Goal: Obtain resource: Download file/media

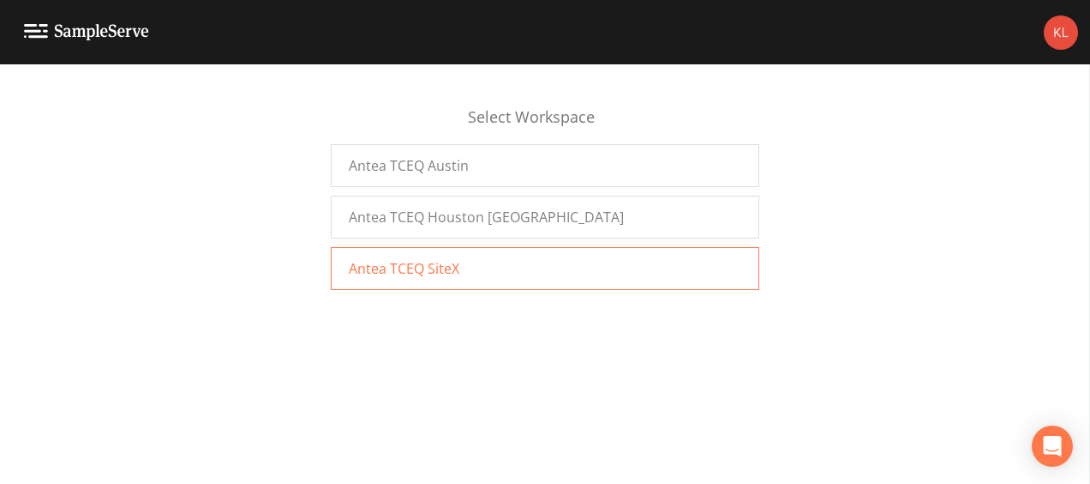
drag, startPoint x: 533, startPoint y: 269, endPoint x: 593, endPoint y: 273, distance: 60.1
click at [593, 273] on div "Antea TCEQ SiteX" at bounding box center [545, 268] width 429 height 43
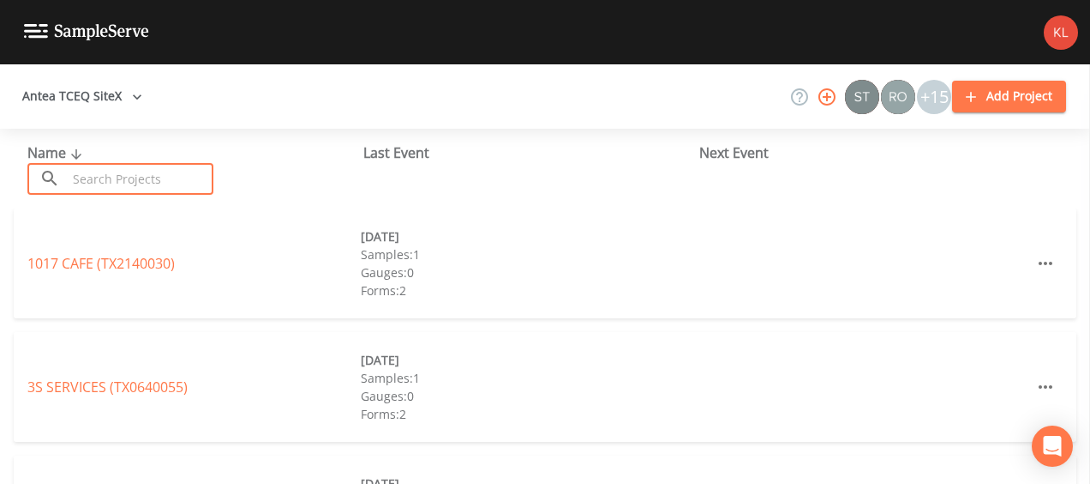
click at [118, 187] on input "text" at bounding box center [140, 179] width 147 height 32
type input "m"
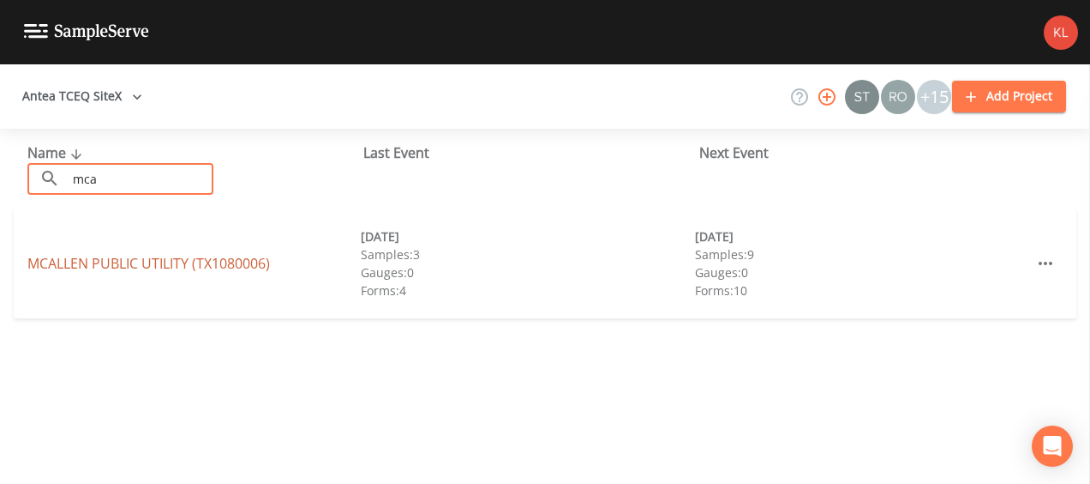
type input "mca"
click at [90, 262] on link "MCALLEN PUBLIC UTILITY (TX1080006)" at bounding box center [148, 263] width 243 height 19
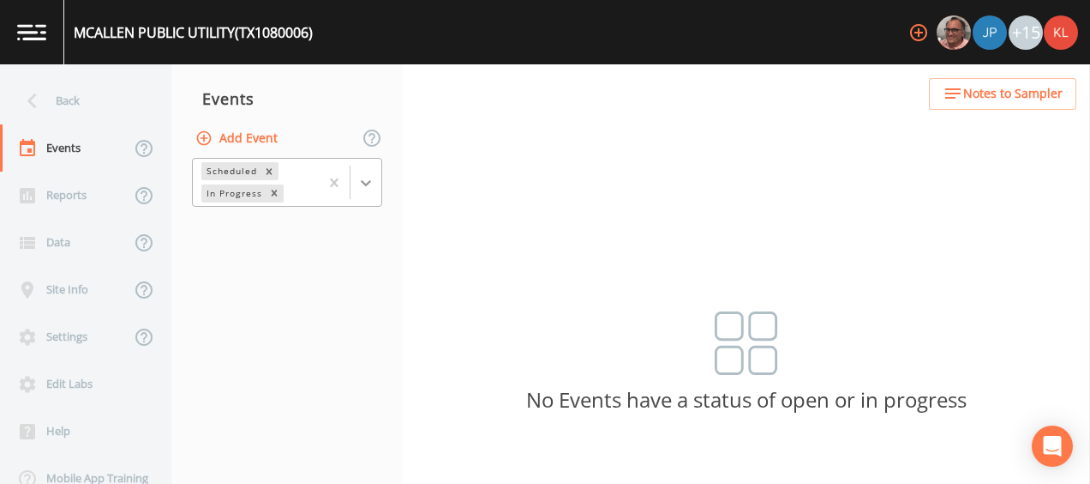
click at [377, 181] on div at bounding box center [366, 182] width 31 height 31
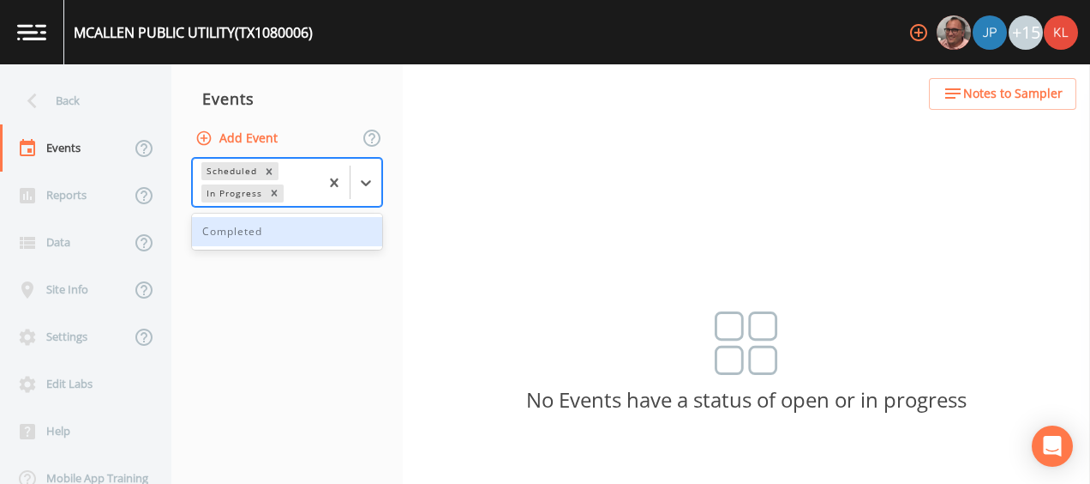
click at [336, 238] on div "Completed" at bounding box center [287, 231] width 190 height 29
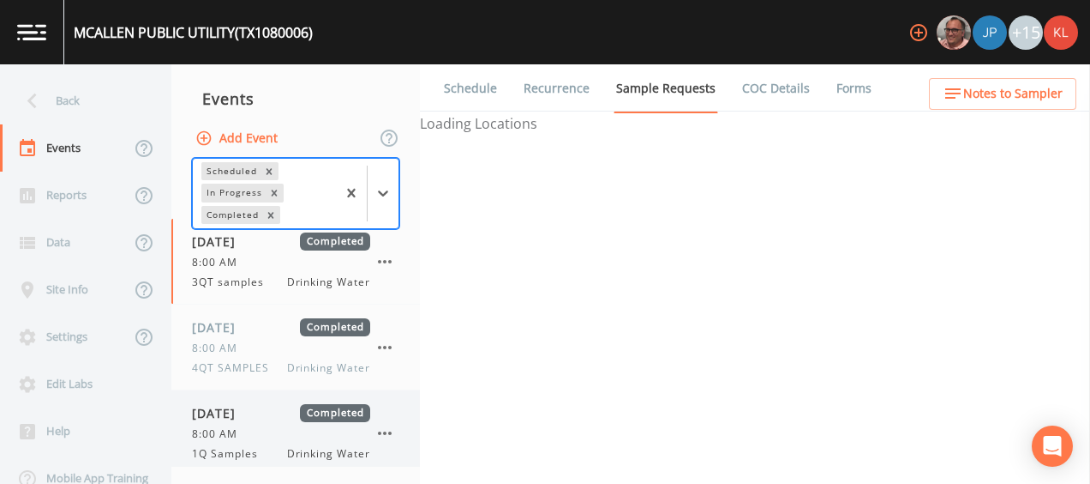
scroll to position [350, 0]
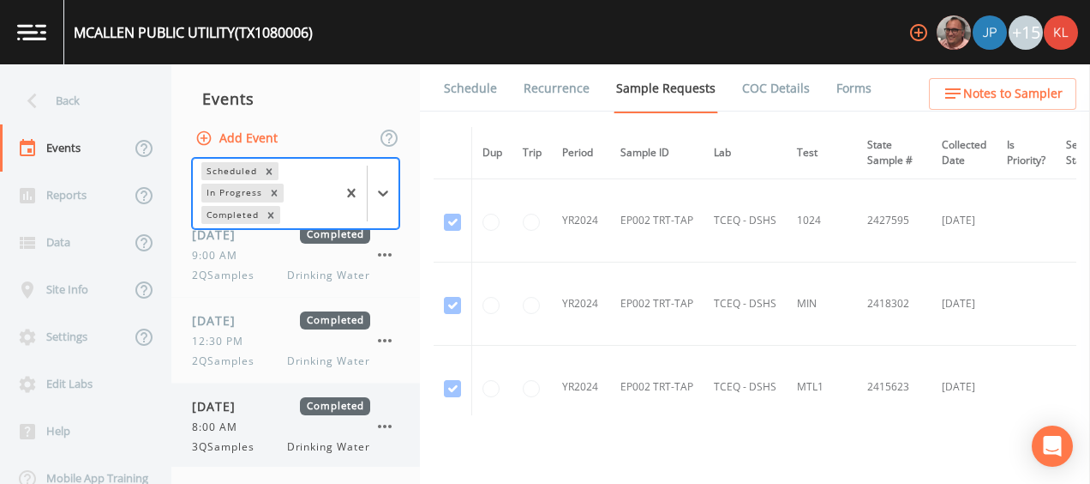
click at [254, 429] on div "8:00 AM" at bounding box center [281, 426] width 178 height 15
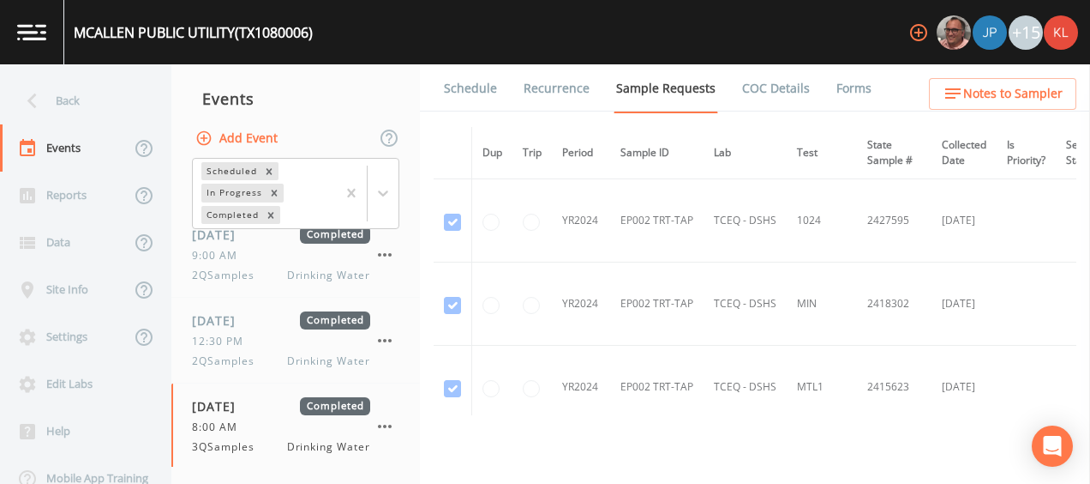
click at [864, 91] on link "Forms" at bounding box center [854, 88] width 40 height 48
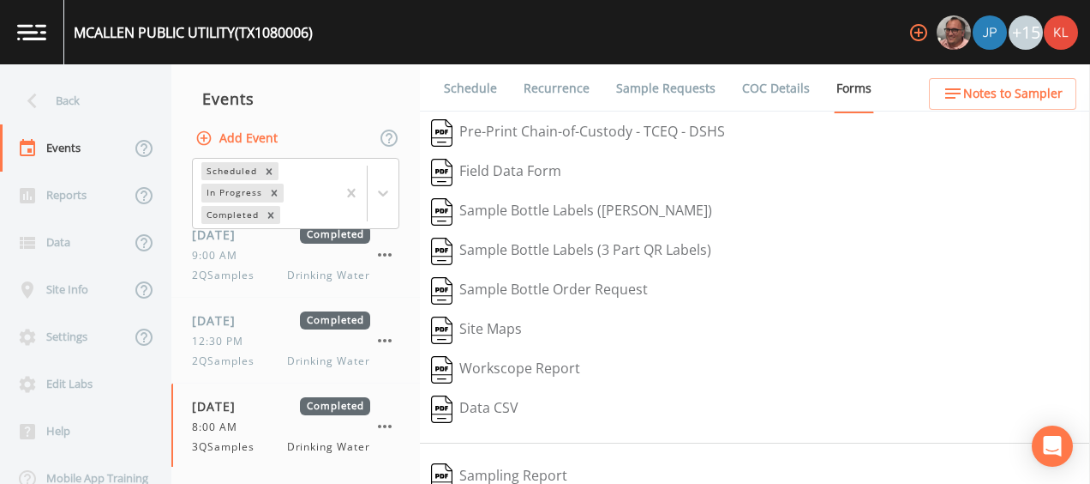
click at [669, 434] on div "Schedule Recurrence Sample Requests COC Details Forms   Pre-Print Chain-of-Cust…" at bounding box center [755, 273] width 670 height 419
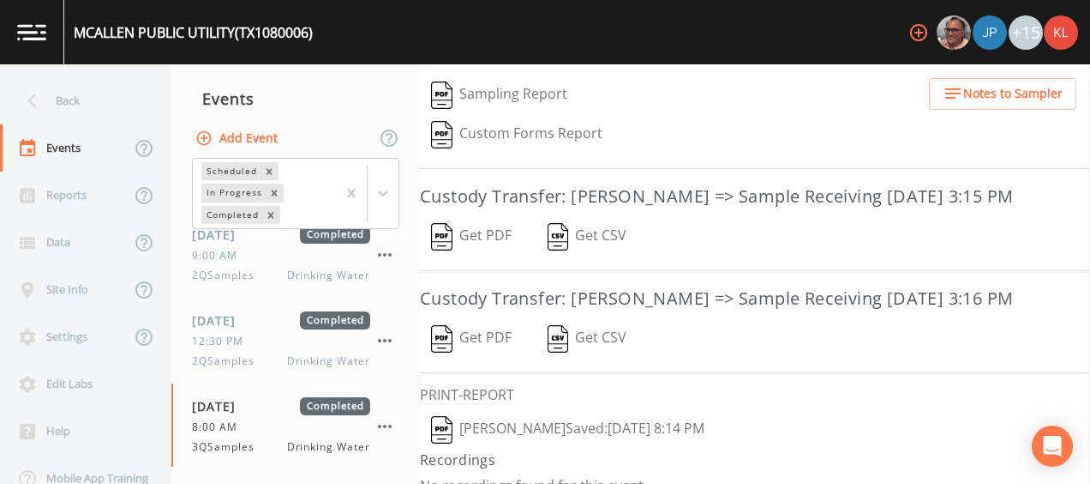
scroll to position [396, 0]
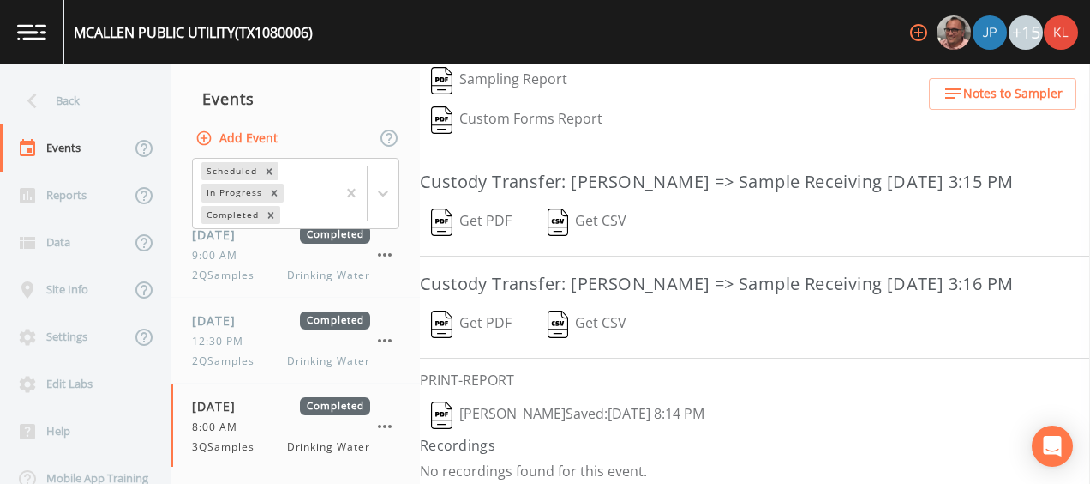
click at [490, 207] on button "Get PDF" at bounding box center [471, 221] width 103 height 39
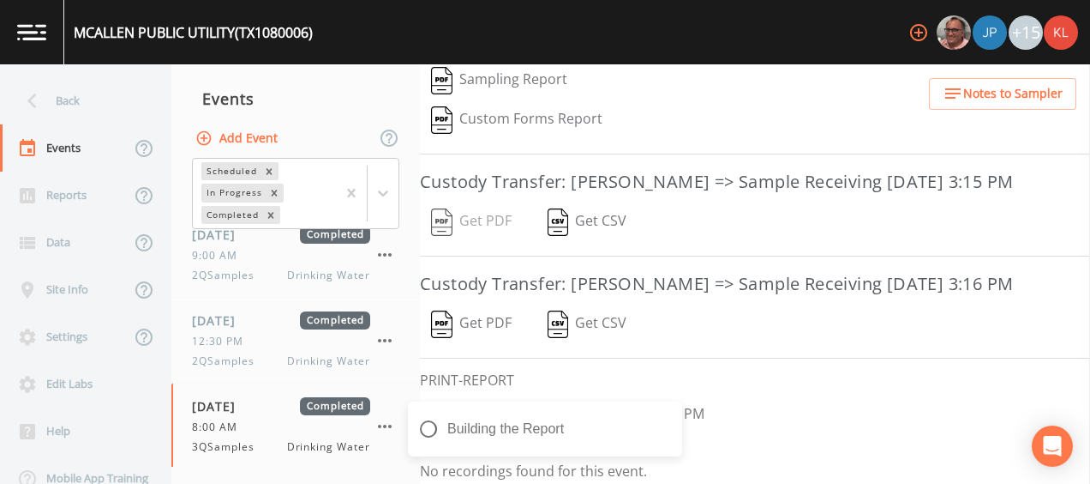
click at [506, 315] on button "Get PDF" at bounding box center [471, 323] width 103 height 39
click at [716, 404] on button "[PERSON_NAME]  Saved: [DATE] 8:14 PM" at bounding box center [568, 414] width 296 height 39
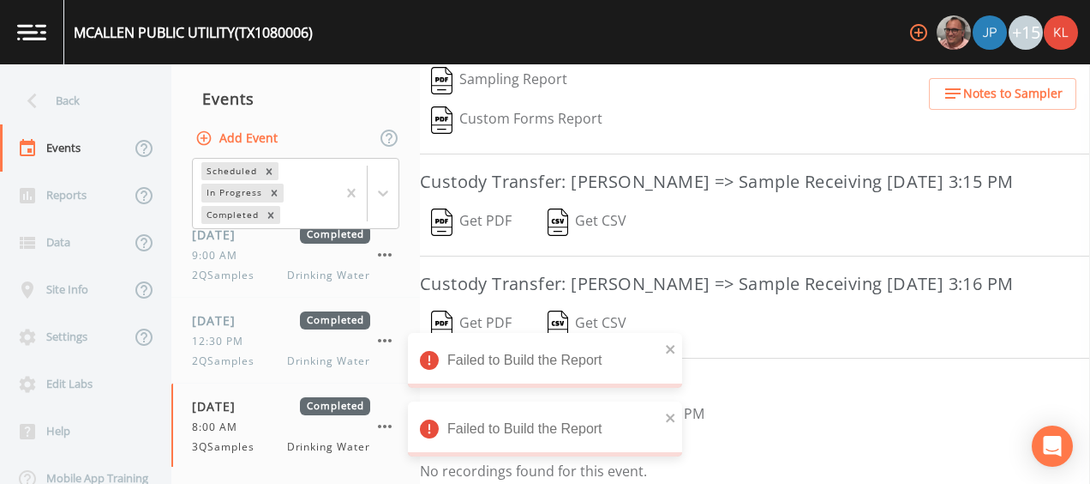
click at [664, 345] on div "Failed to Build the Report" at bounding box center [545, 360] width 274 height 55
click at [671, 348] on icon "close" at bounding box center [670, 349] width 9 height 9
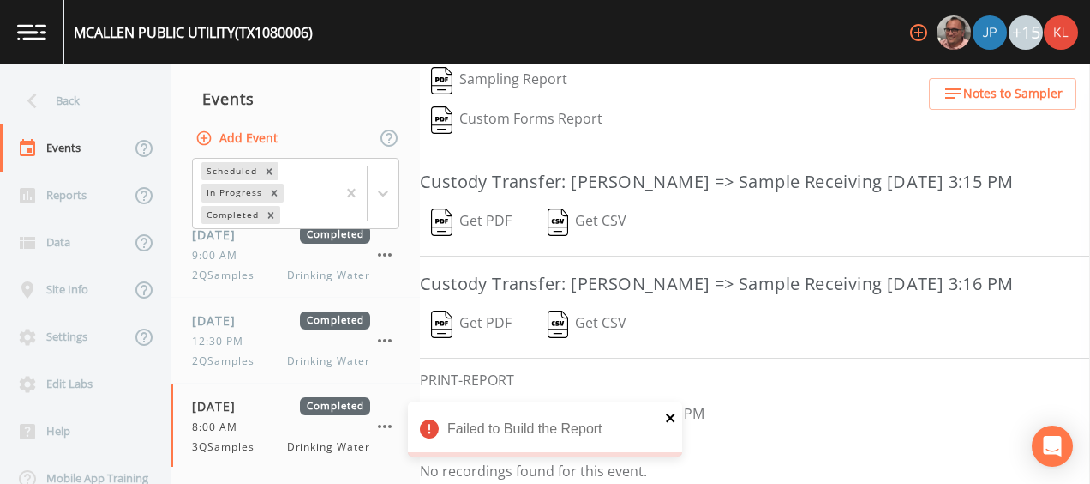
click at [671, 417] on icon "close" at bounding box center [670, 417] width 9 height 9
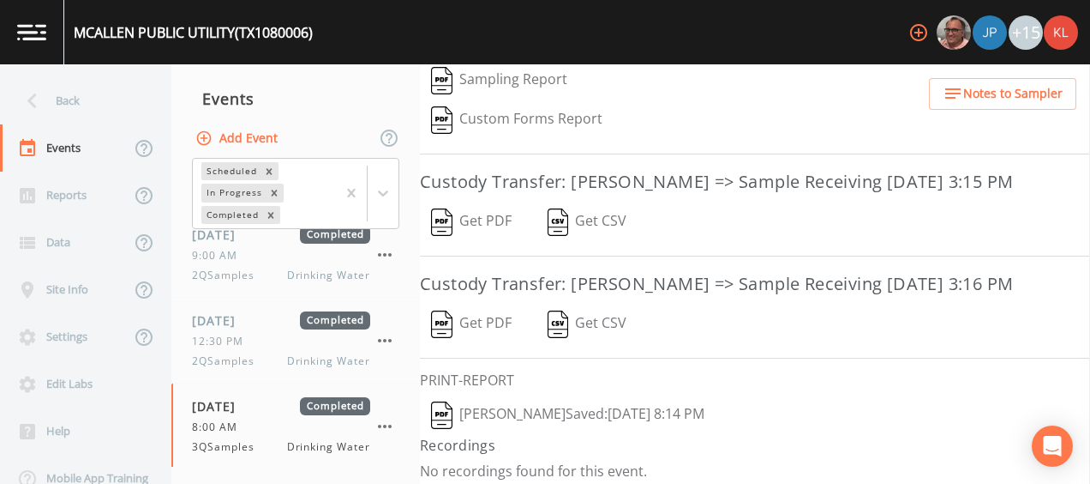
click at [470, 216] on button "Get PDF" at bounding box center [471, 221] width 103 height 39
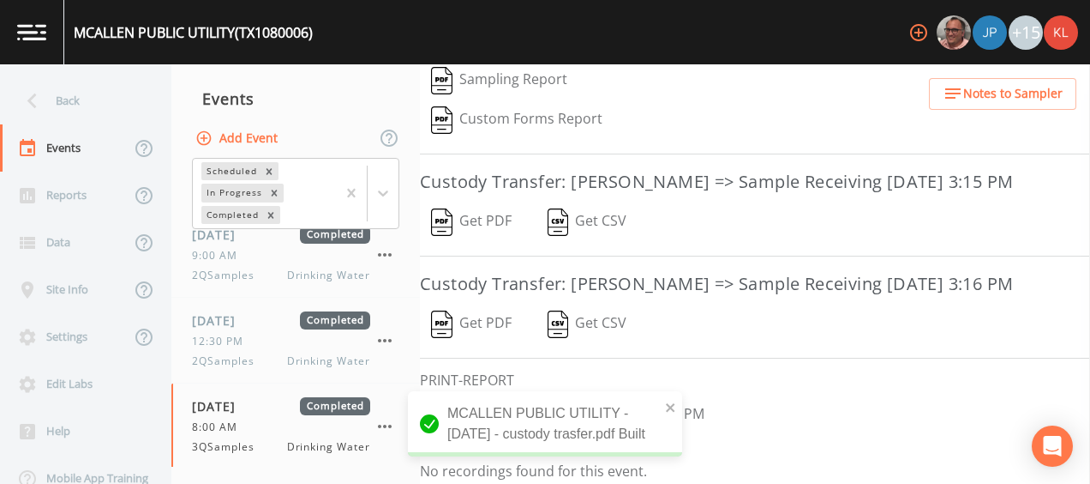
click at [490, 314] on button "Get PDF" at bounding box center [471, 323] width 103 height 39
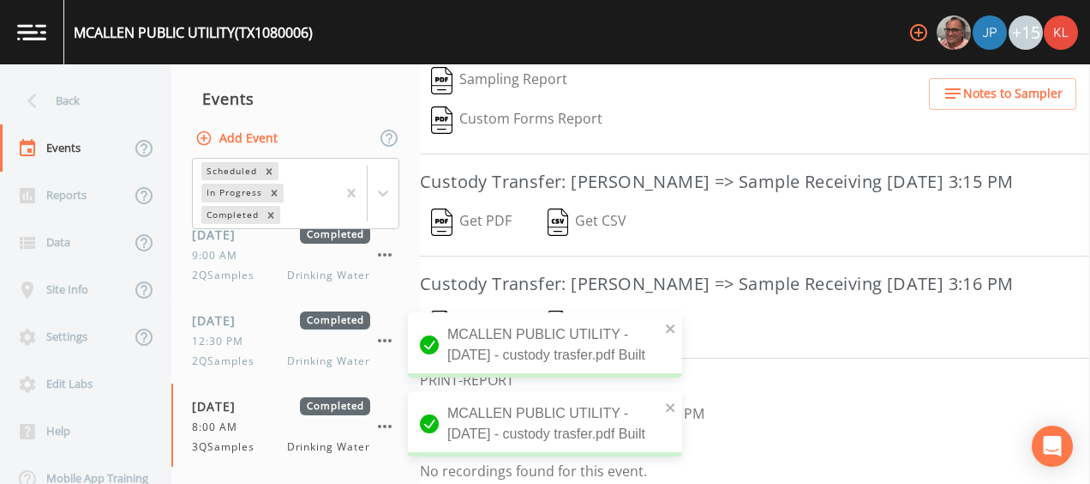
click at [716, 404] on button "[PERSON_NAME]  Saved: [DATE] 8:14 PM" at bounding box center [568, 414] width 296 height 39
click at [45, 22] on link at bounding box center [32, 32] width 64 height 64
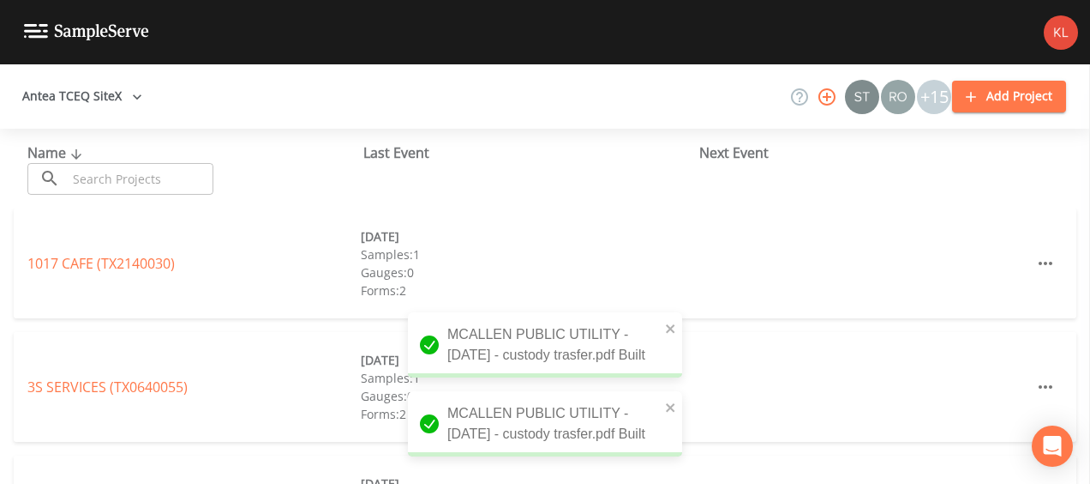
click at [137, 155] on div "Name ​ ​" at bounding box center [195, 168] width 336 height 52
click at [142, 174] on input "text" at bounding box center [140, 179] width 147 height 32
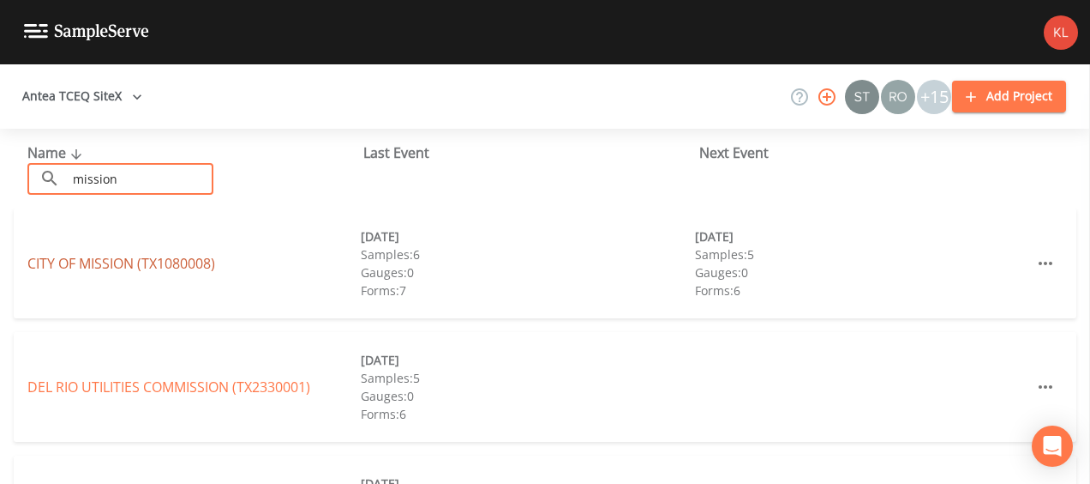
type input "mission"
click at [159, 268] on link "CITY OF MISSION (TX1080008)" at bounding box center [121, 263] width 188 height 19
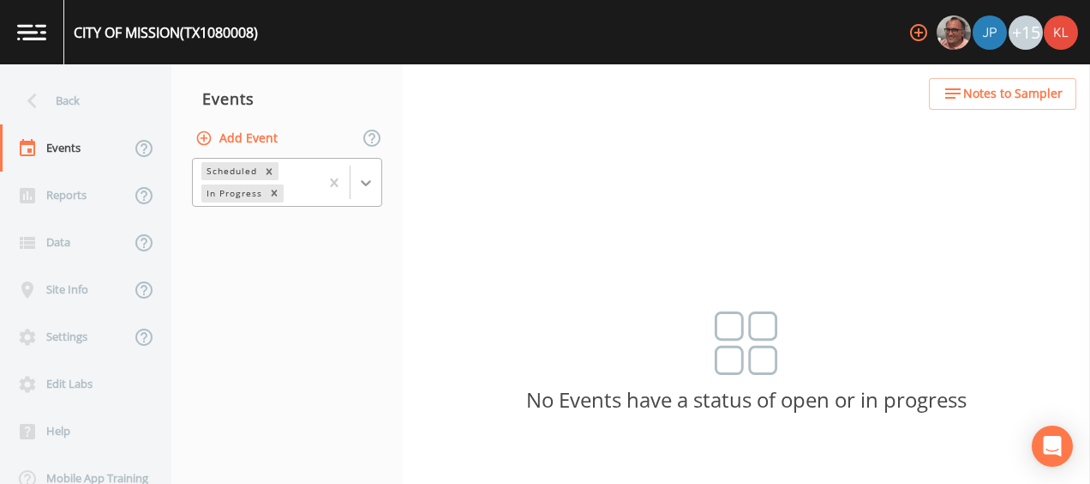
click at [355, 187] on div at bounding box center [366, 182] width 31 height 31
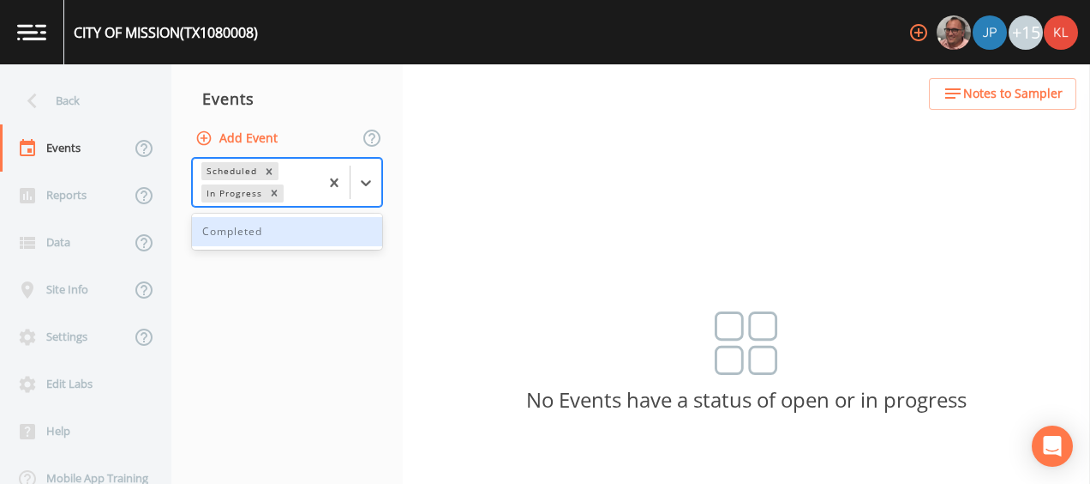
click at [324, 238] on div "Completed" at bounding box center [287, 231] width 190 height 29
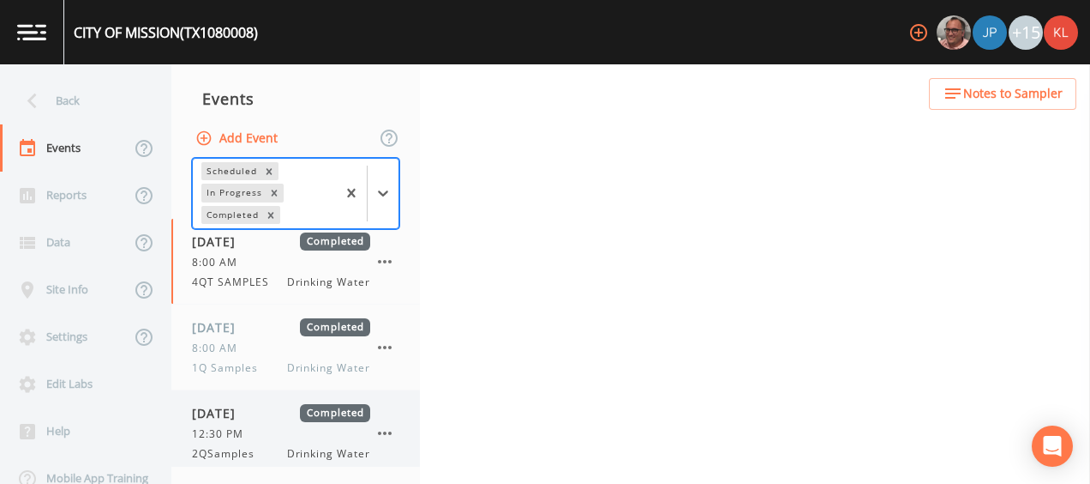
scroll to position [93, 0]
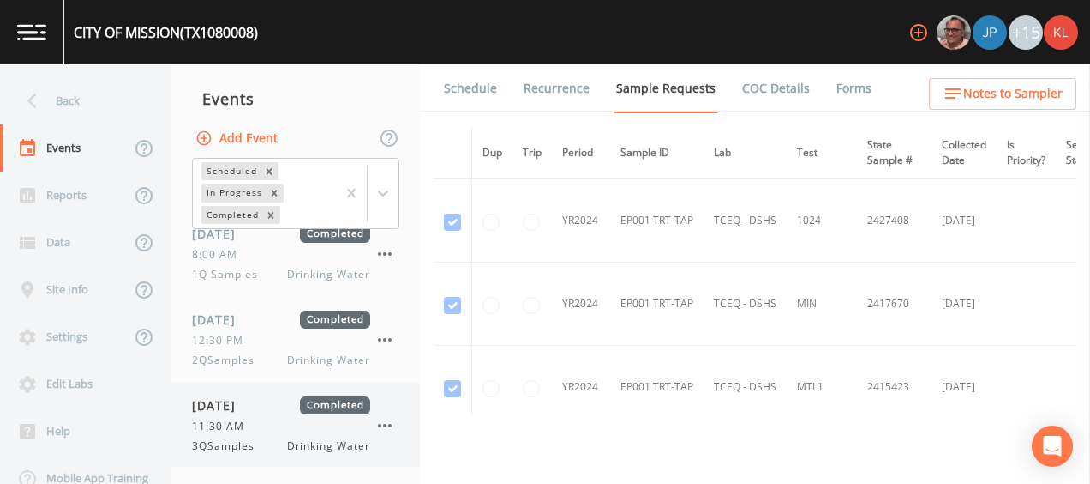
click at [267, 417] on div "[DATE] Completed 11:30 AM 3QSamples Drinking Water" at bounding box center [281, 424] width 178 height 57
click at [851, 93] on link "Forms" at bounding box center [854, 88] width 40 height 48
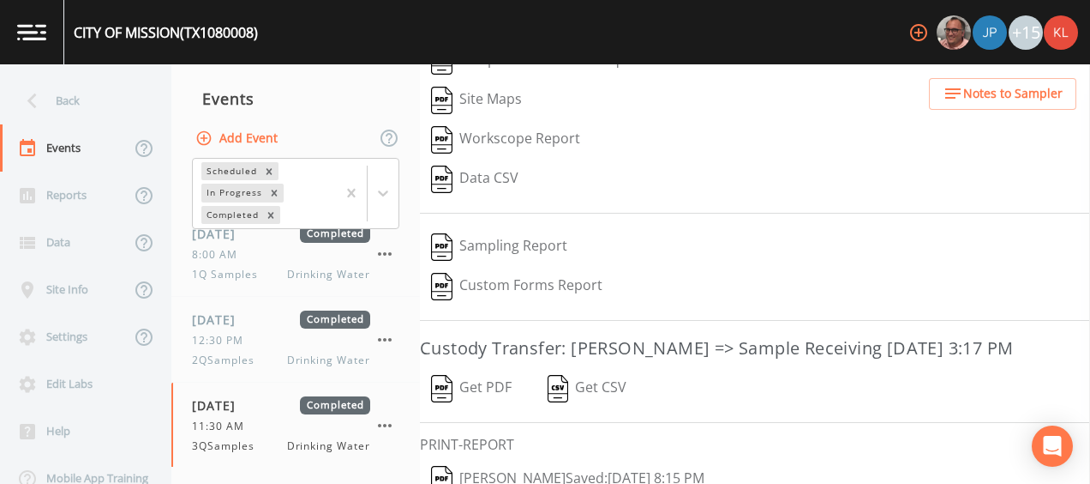
scroll to position [295, 0]
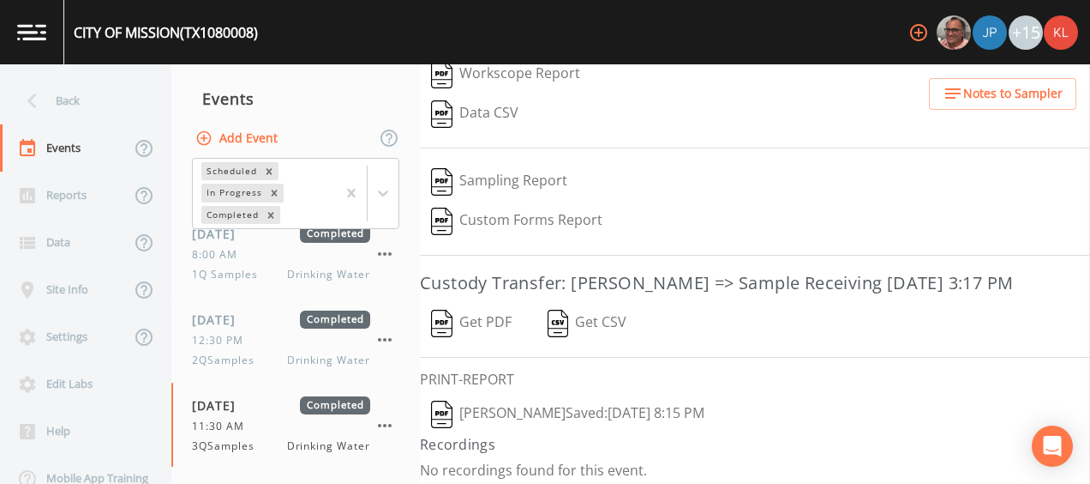
click at [504, 319] on button "Get PDF" at bounding box center [471, 322] width 103 height 39
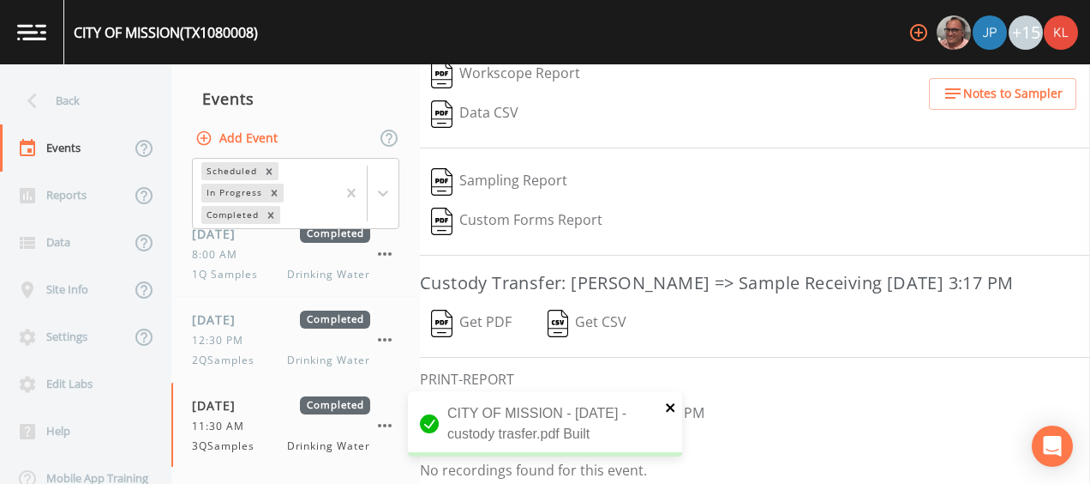
click at [670, 405] on icon "close" at bounding box center [671, 407] width 12 height 14
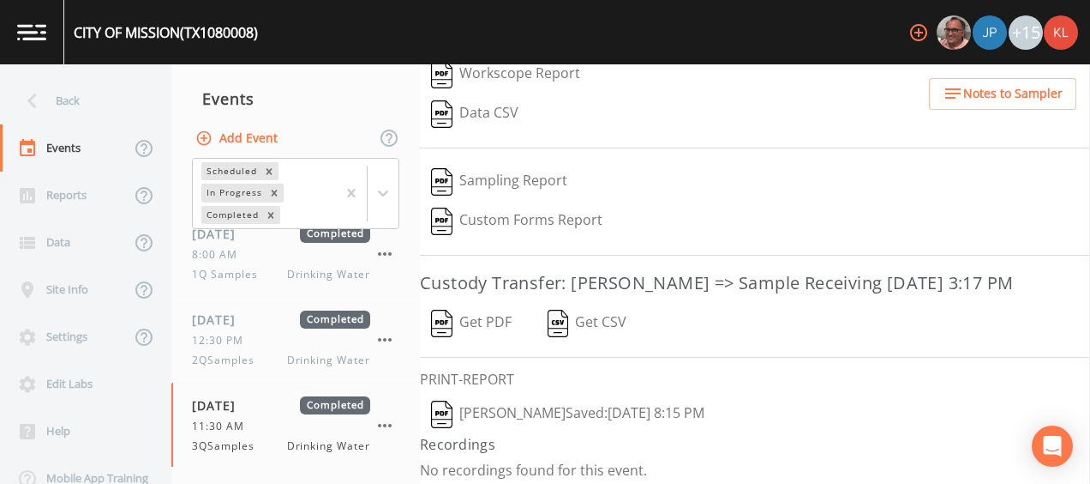
click at [667, 406] on button "[PERSON_NAME]  Saved: [DATE] 8:15 PM" at bounding box center [568, 413] width 296 height 39
click at [34, 46] on link at bounding box center [32, 32] width 64 height 64
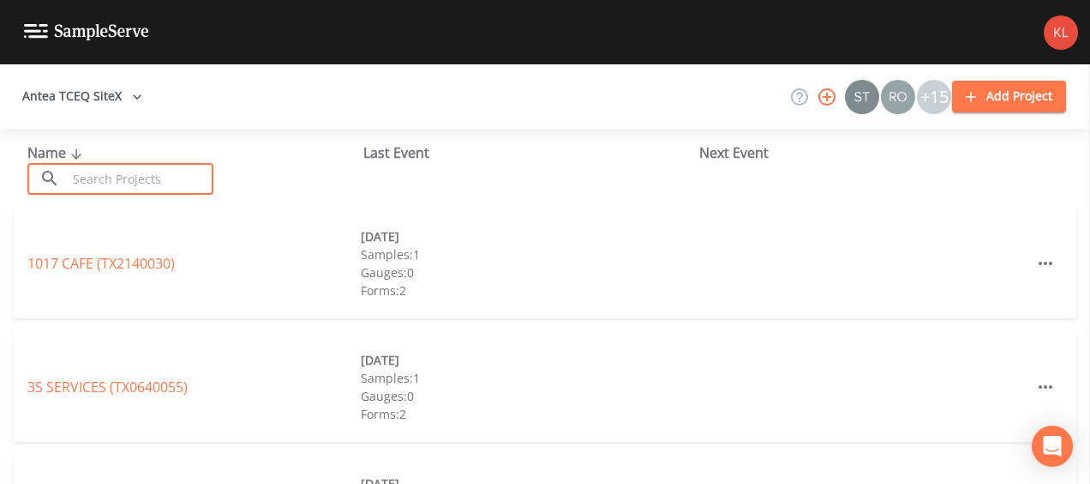
click at [170, 182] on input "text" at bounding box center [140, 179] width 147 height 32
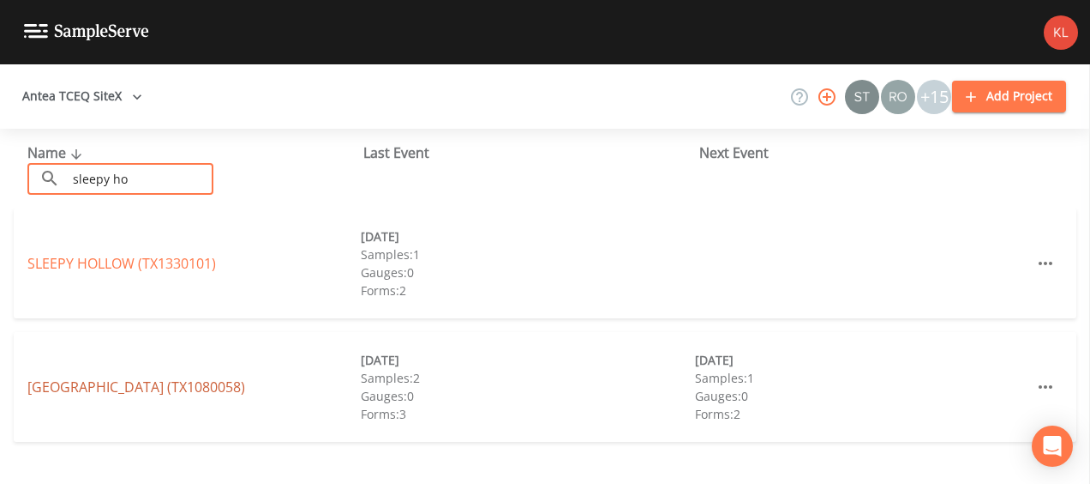
type input "sleepy ho"
click at [231, 378] on link "[GEOGRAPHIC_DATA] (TX1080058)" at bounding box center [136, 386] width 218 height 19
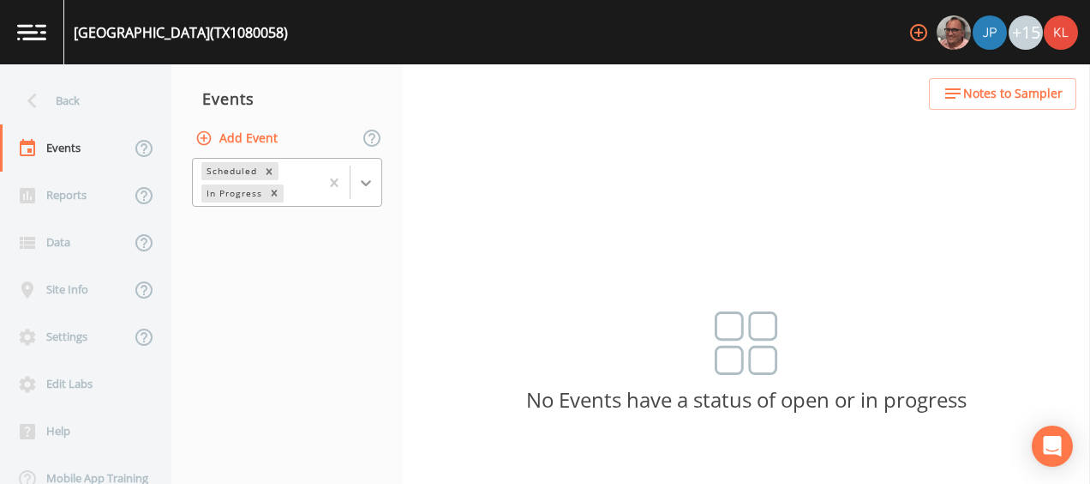
click at [376, 183] on div at bounding box center [366, 182] width 31 height 31
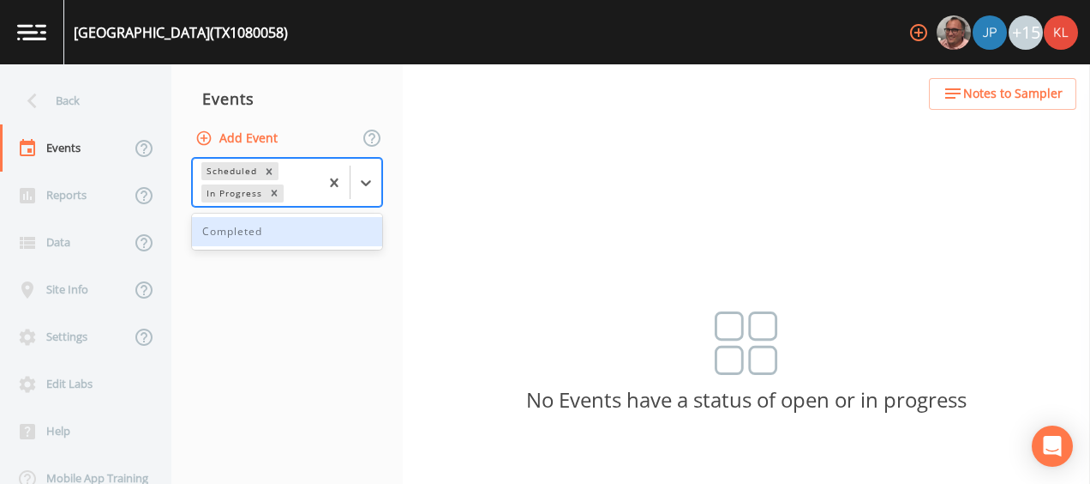
click at [353, 235] on div "Completed" at bounding box center [287, 231] width 190 height 29
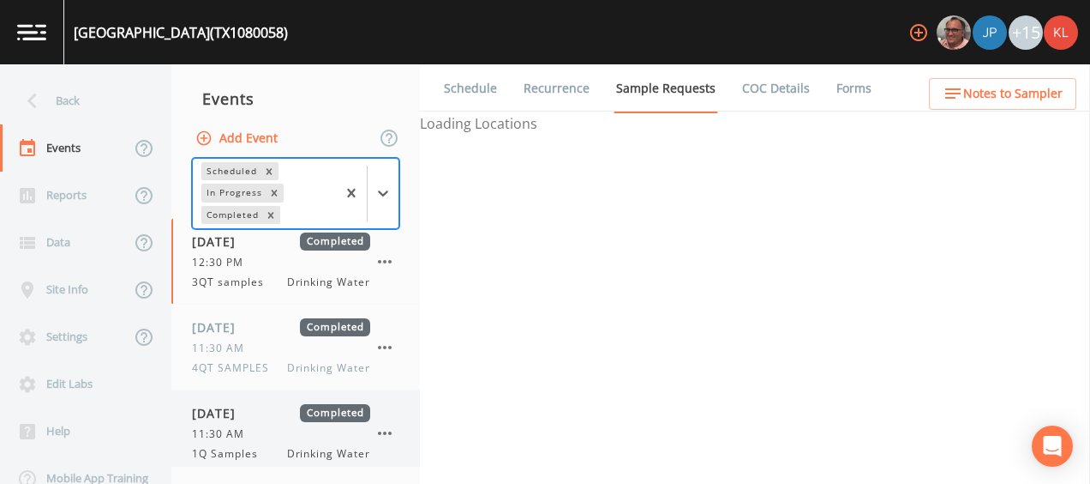
scroll to position [179, 0]
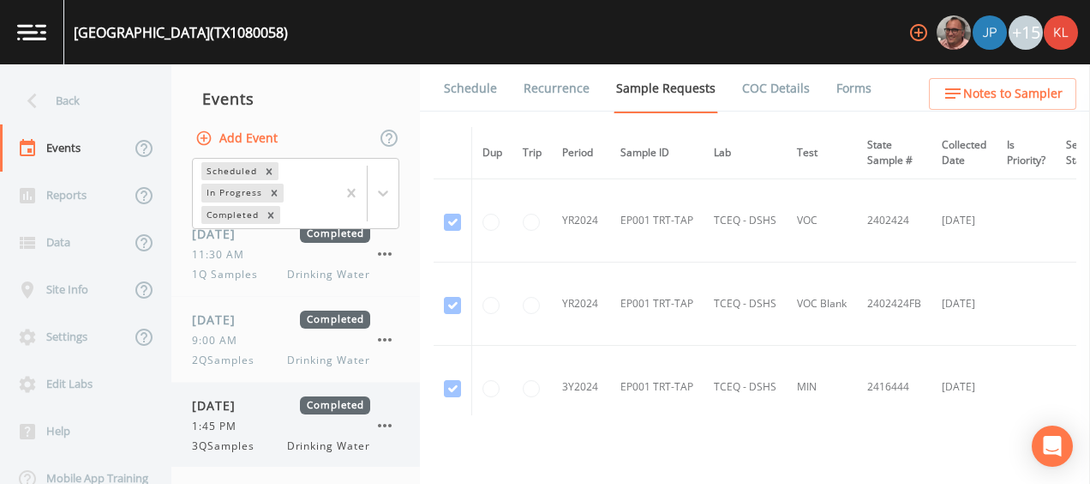
click at [282, 412] on div "[DATE] Completed 1:45 PM 3QSamples Drinking Water" at bounding box center [281, 424] width 178 height 57
click at [842, 91] on link "Forms" at bounding box center [854, 88] width 40 height 48
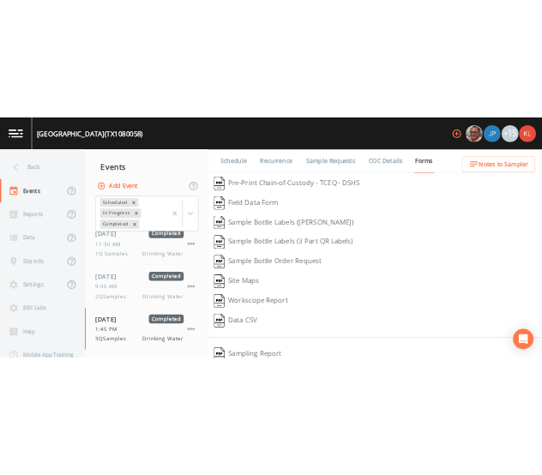
scroll to position [295, 0]
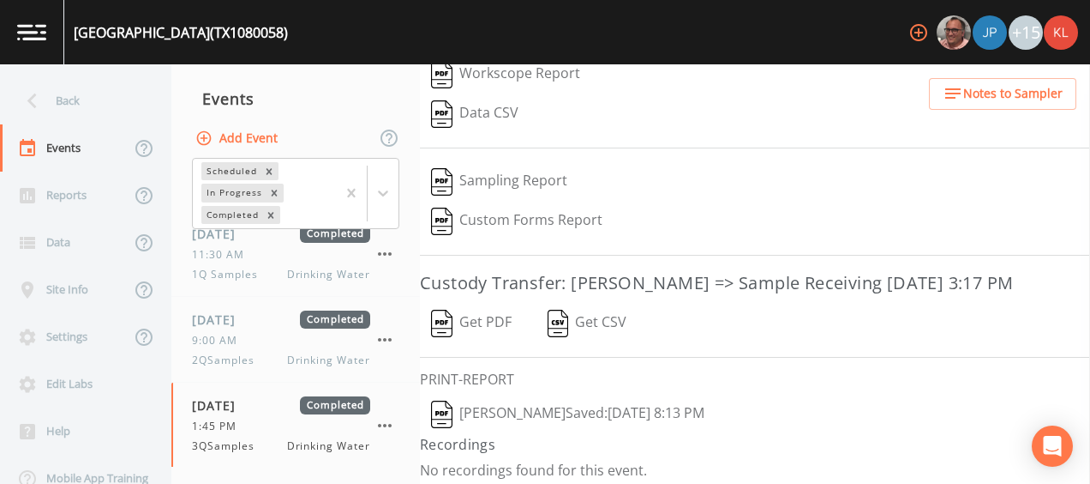
click at [492, 317] on button "Get PDF" at bounding box center [471, 322] width 103 height 39
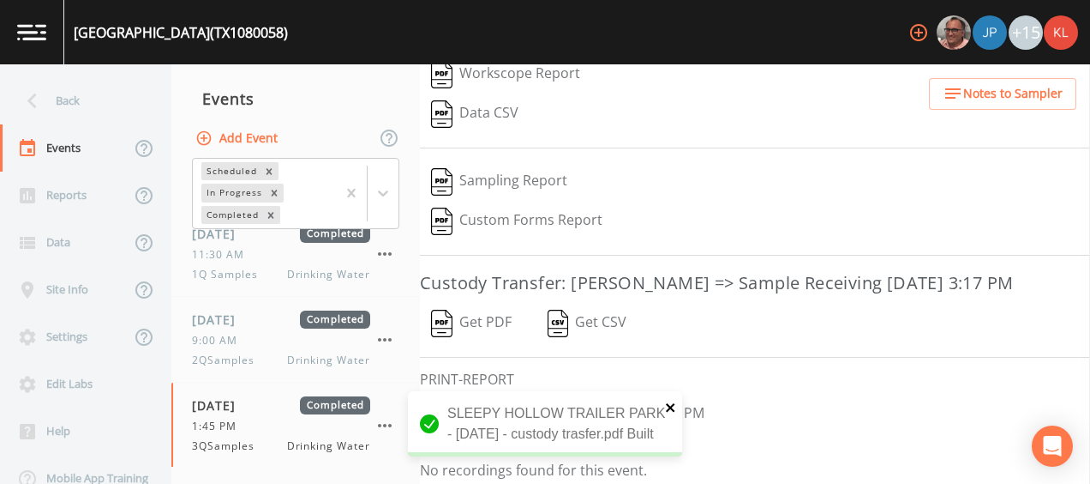
click at [671, 400] on icon "close" at bounding box center [671, 407] width 12 height 14
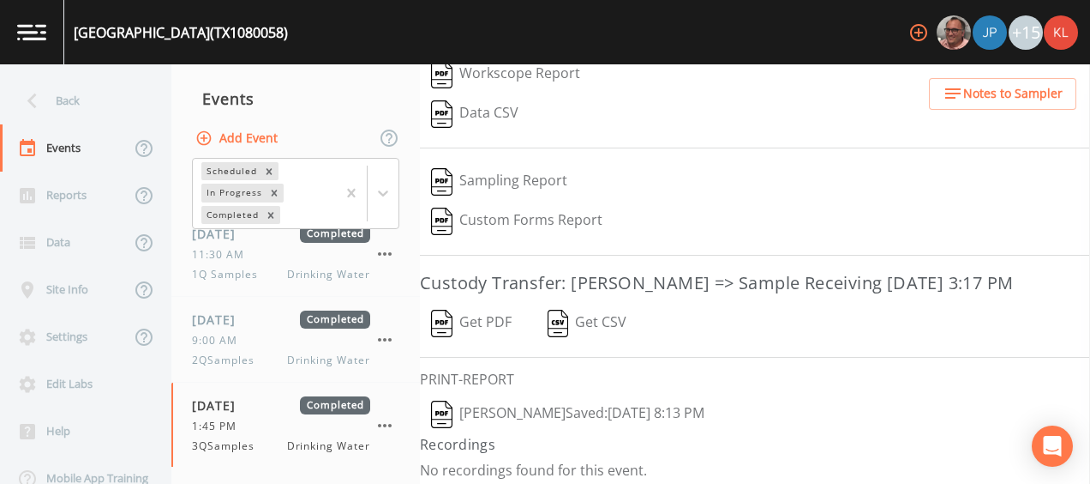
click at [661, 405] on div "[GEOGRAPHIC_DATA] (TX1080058) +15 Back Events Reports Data Site Info Settings E…" at bounding box center [545, 242] width 1090 height 484
click at [589, 403] on button "[PERSON_NAME]  Saved: [DATE] 8:13 PM" at bounding box center [568, 413] width 296 height 39
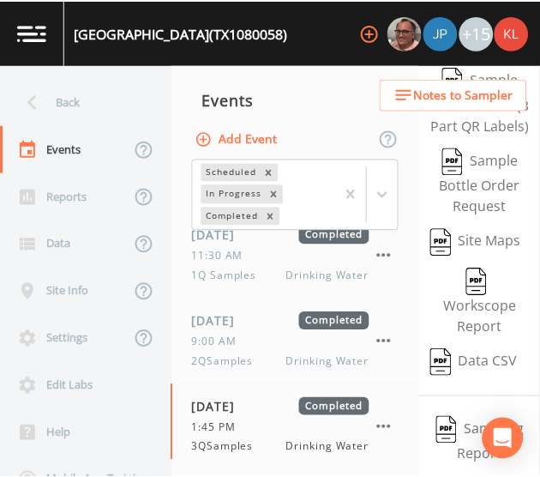
scroll to position [542, 0]
